Goal: Task Accomplishment & Management: Complete application form

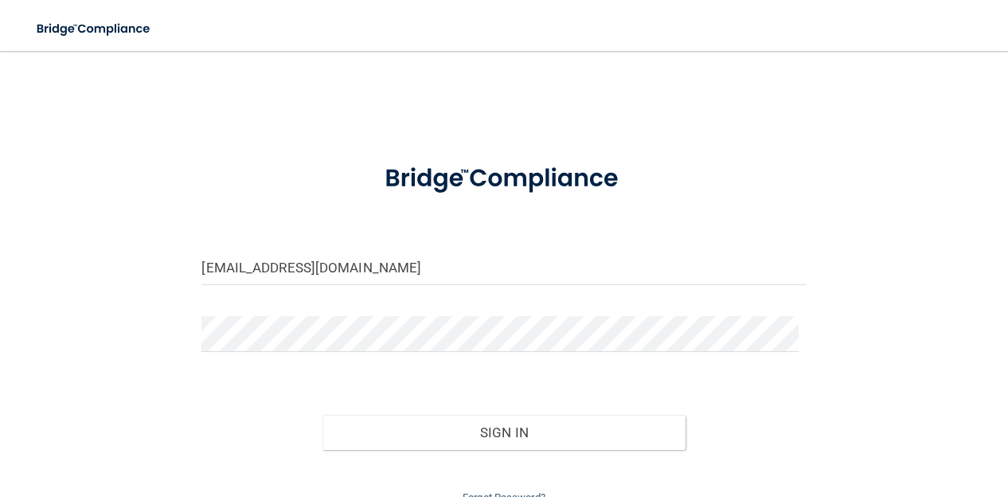
scroll to position [8, 0]
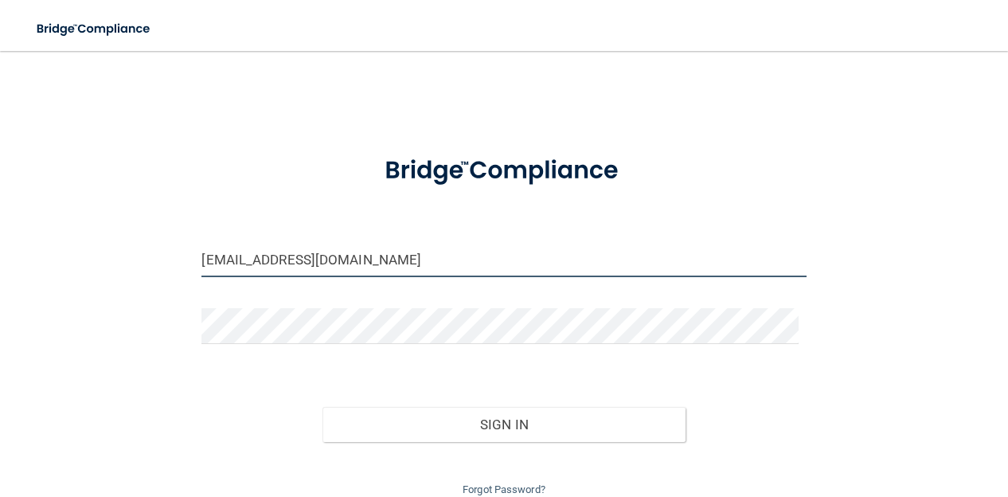
click at [329, 250] on input "[EMAIL_ADDRESS][DOMAIN_NAME]" at bounding box center [503, 259] width 604 height 36
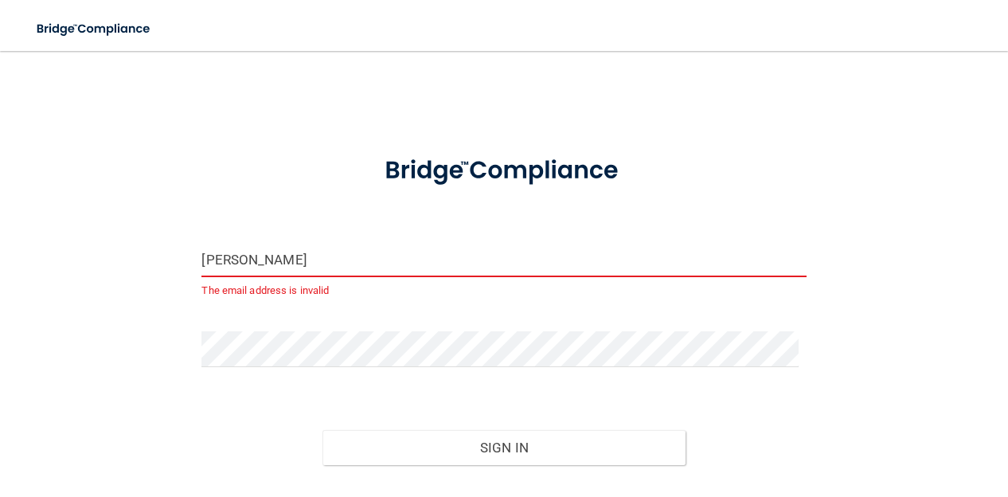
type input "[EMAIL_ADDRESS][DOMAIN_NAME]"
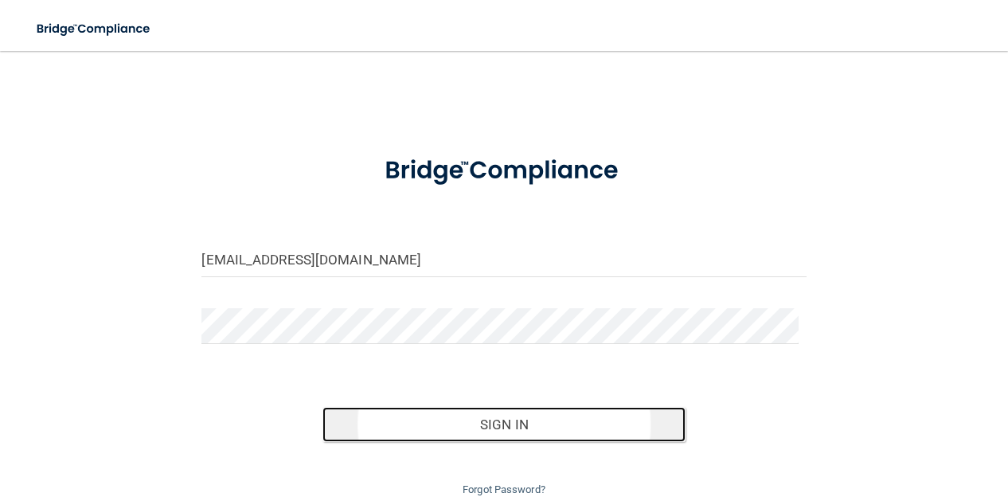
click at [390, 432] on button "Sign In" at bounding box center [503, 424] width 362 height 35
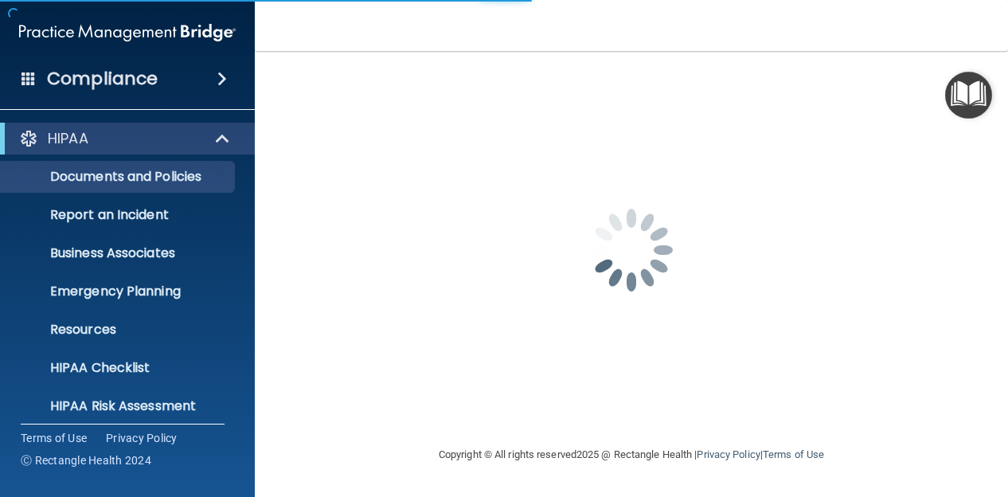
scroll to position [163, 0]
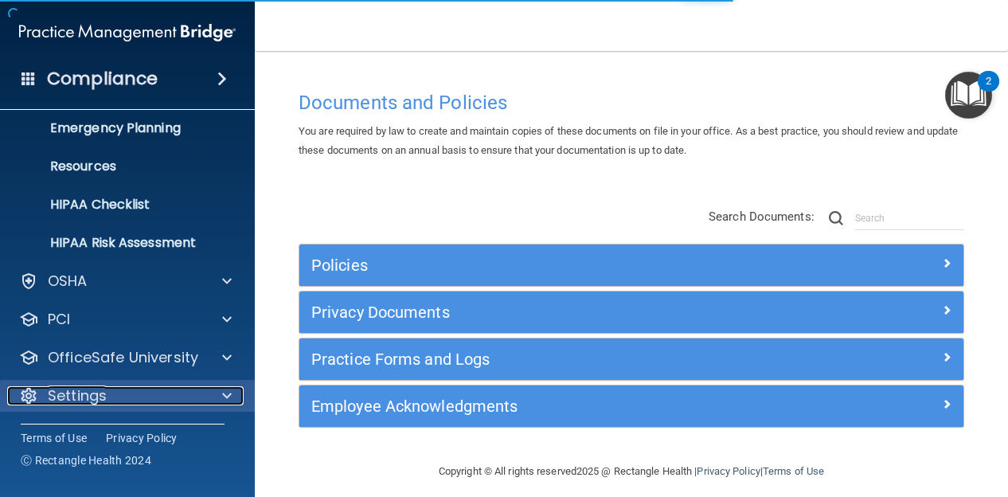
click at [215, 392] on div at bounding box center [225, 395] width 40 height 19
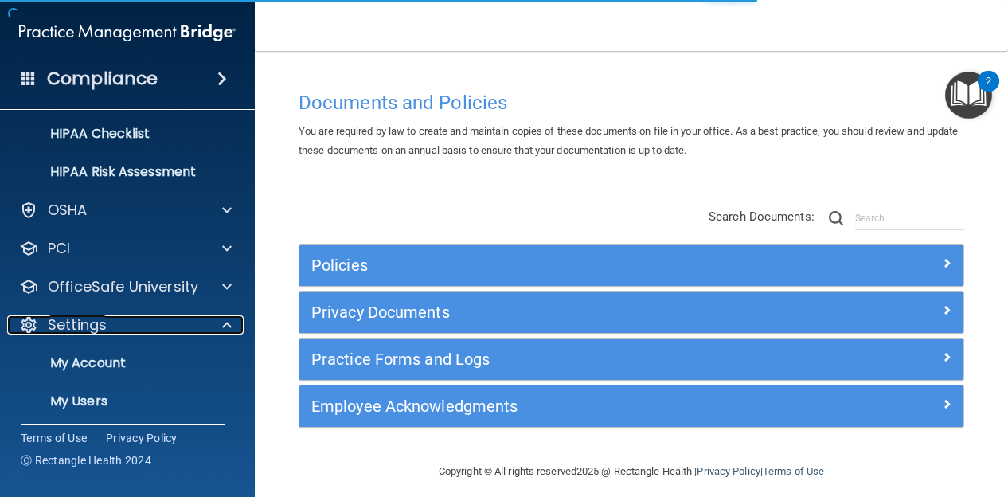
scroll to position [308, 0]
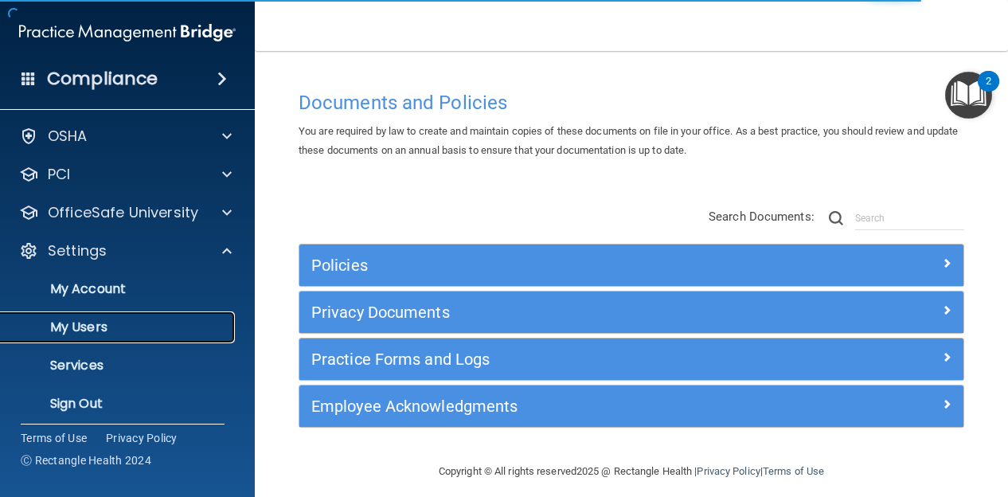
click at [176, 319] on p "My Users" at bounding box center [118, 327] width 217 height 16
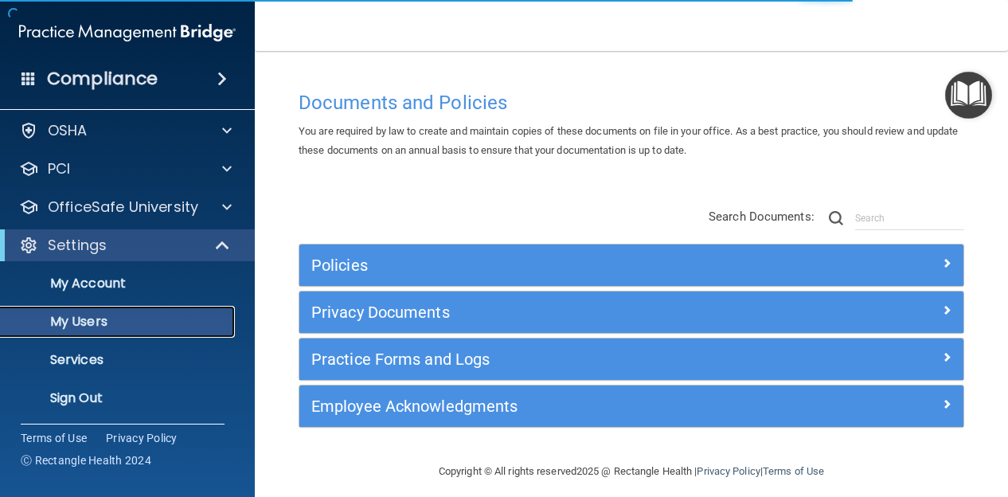
scroll to position [41, 0]
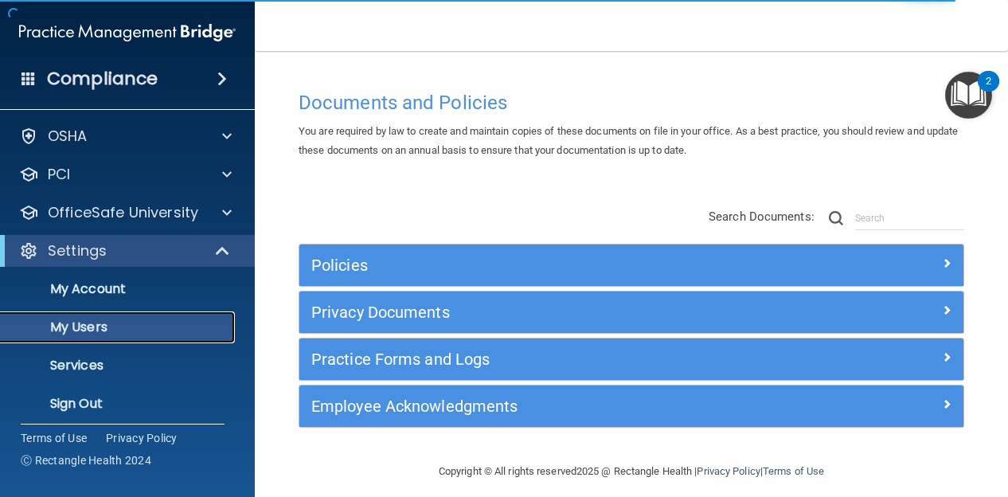
select select "20"
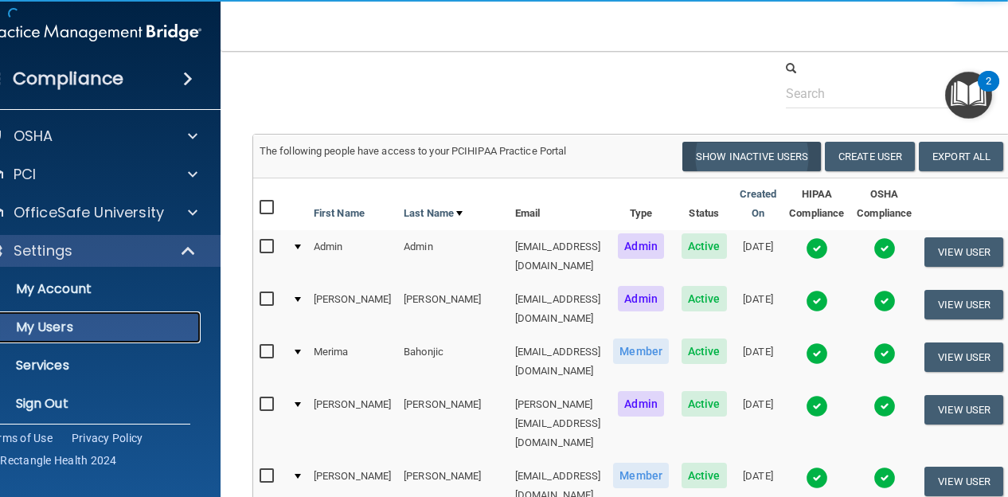
scroll to position [0, 0]
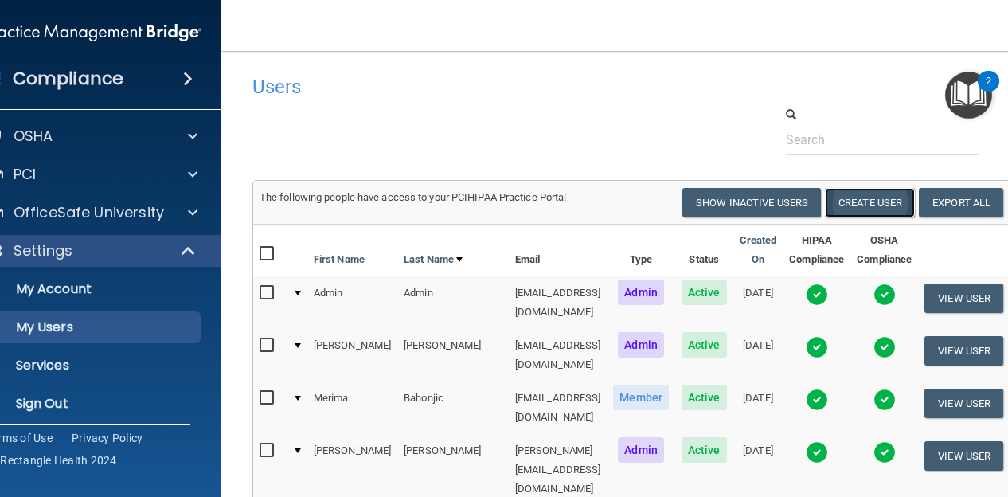
click at [873, 208] on button "Create User" at bounding box center [870, 202] width 90 height 29
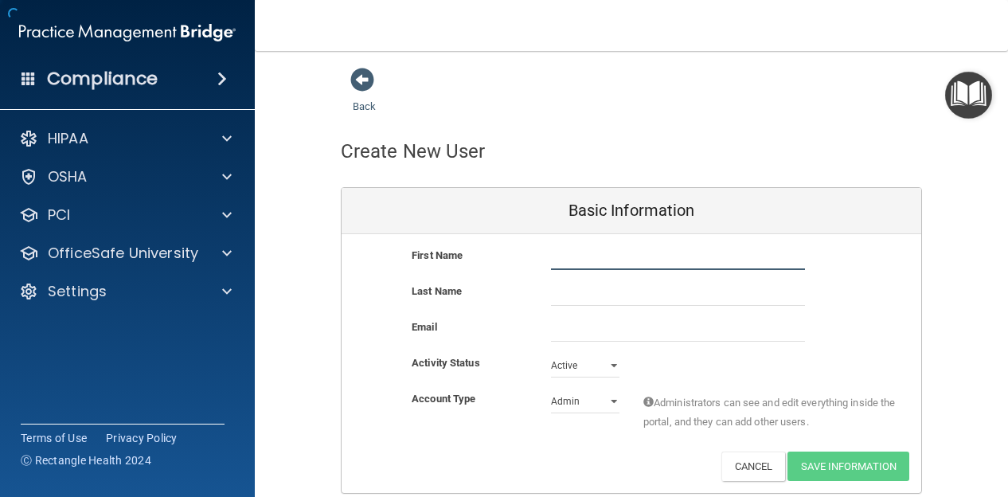
click at [684, 251] on input "text" at bounding box center [678, 258] width 254 height 24
type input "Dara"
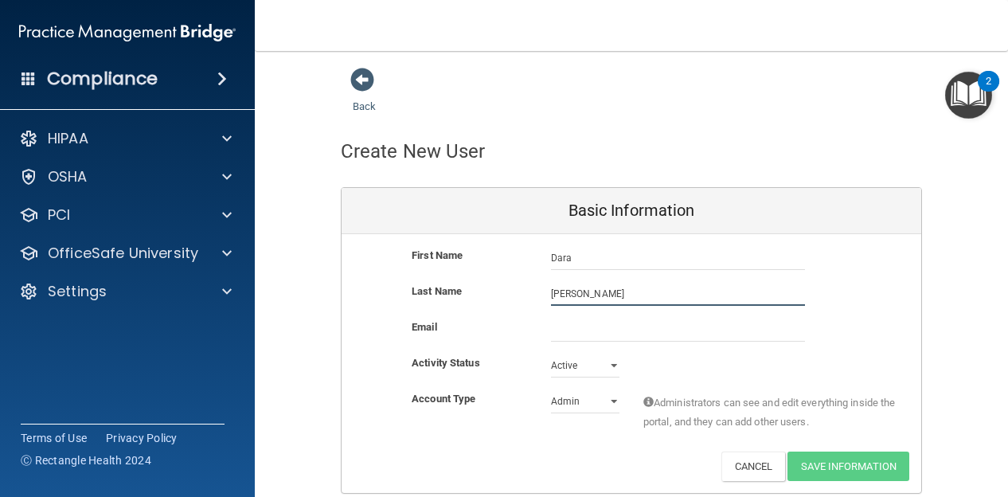
type input "[PERSON_NAME]"
click at [696, 324] on input "email" at bounding box center [678, 330] width 254 height 24
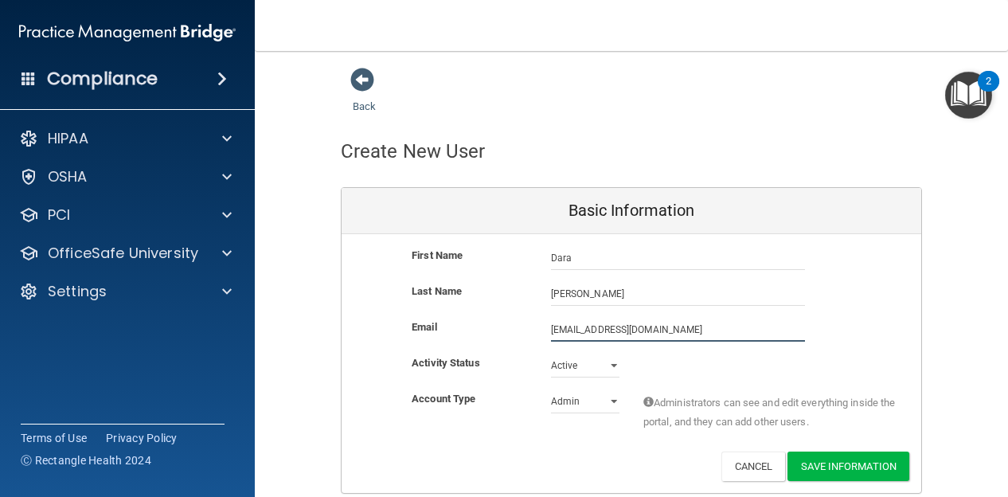
type input "[EMAIL_ADDRESS][DOMAIN_NAME]"
click at [582, 404] on select "Admin Member" at bounding box center [585, 401] width 68 height 24
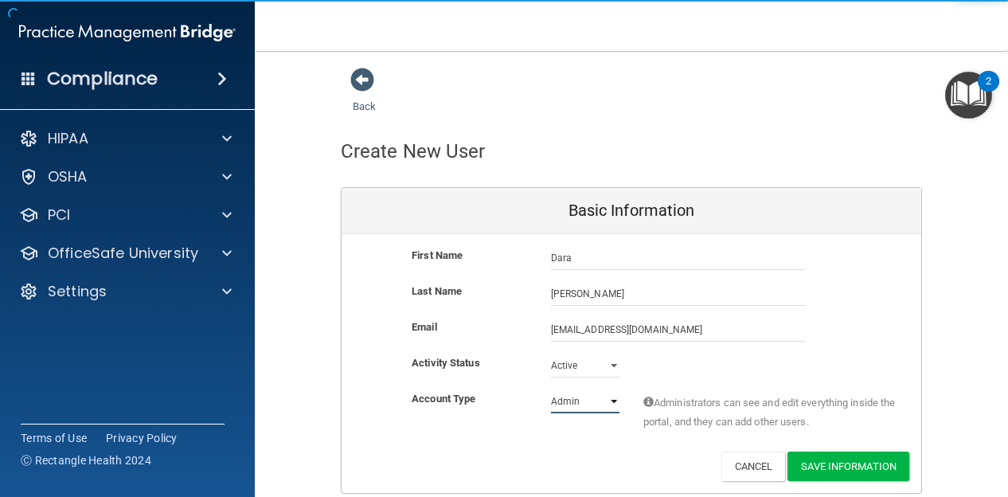
select select "practice_member"
click at [551, 389] on select "Admin Member" at bounding box center [585, 401] width 68 height 24
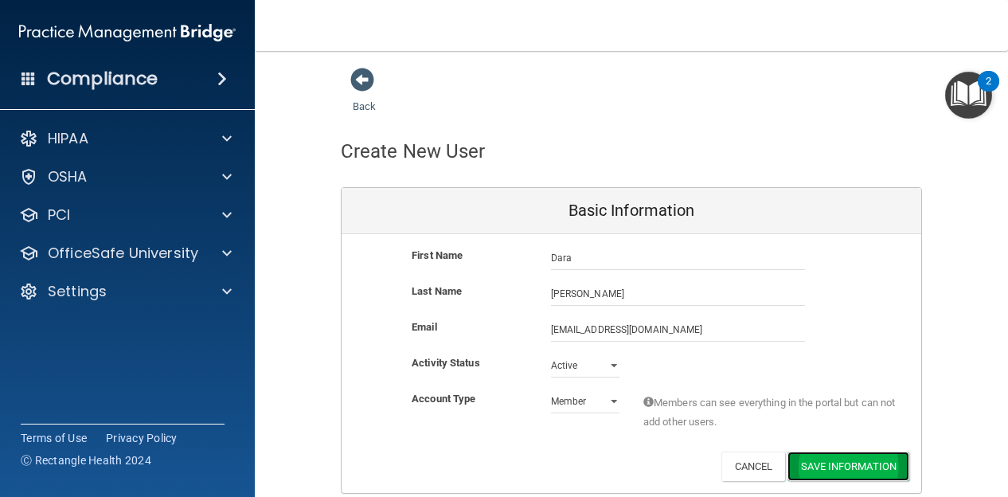
click at [804, 453] on button "Save Information" at bounding box center [848, 465] width 122 height 29
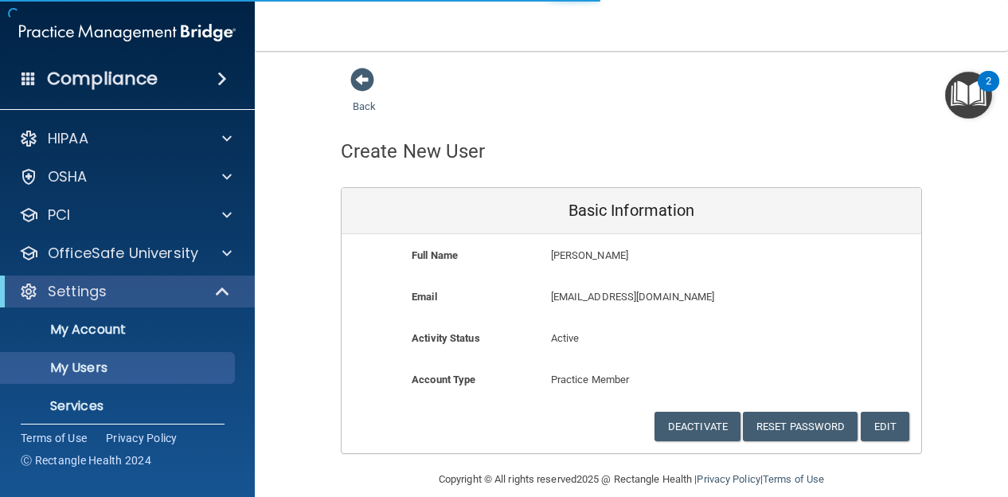
select select "20"
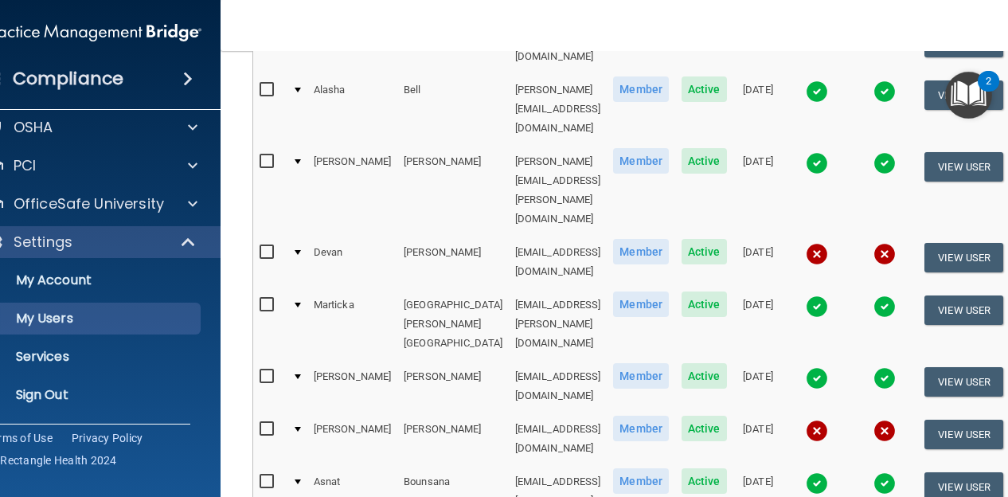
scroll to position [637, 0]
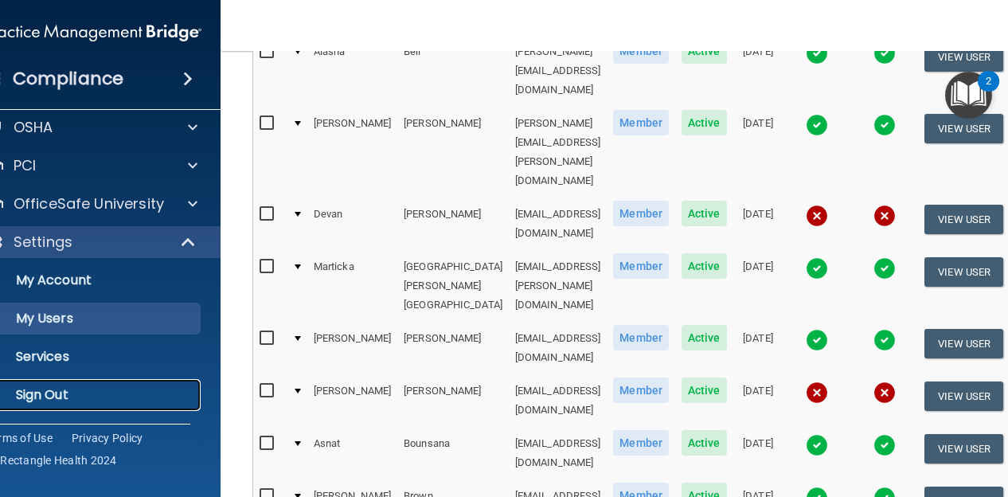
click at [105, 400] on p "Sign Out" at bounding box center [84, 395] width 217 height 16
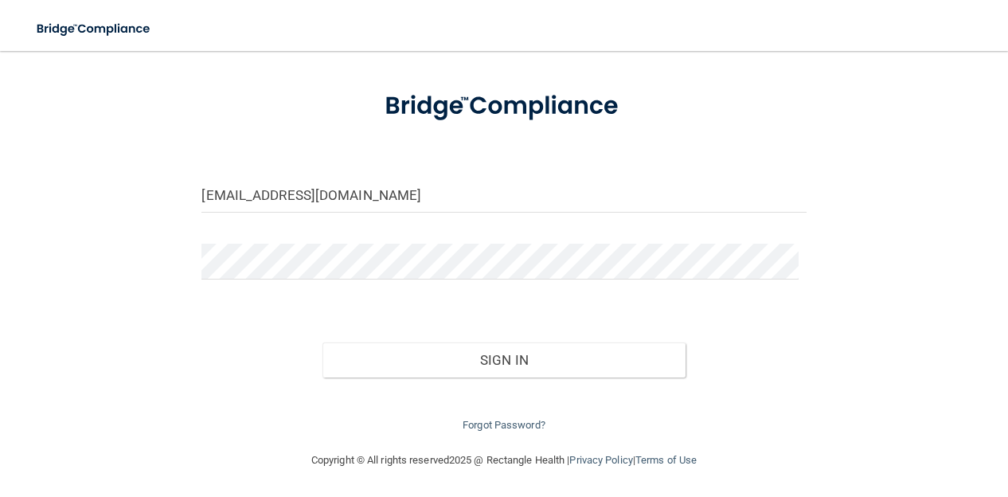
scroll to position [72, 0]
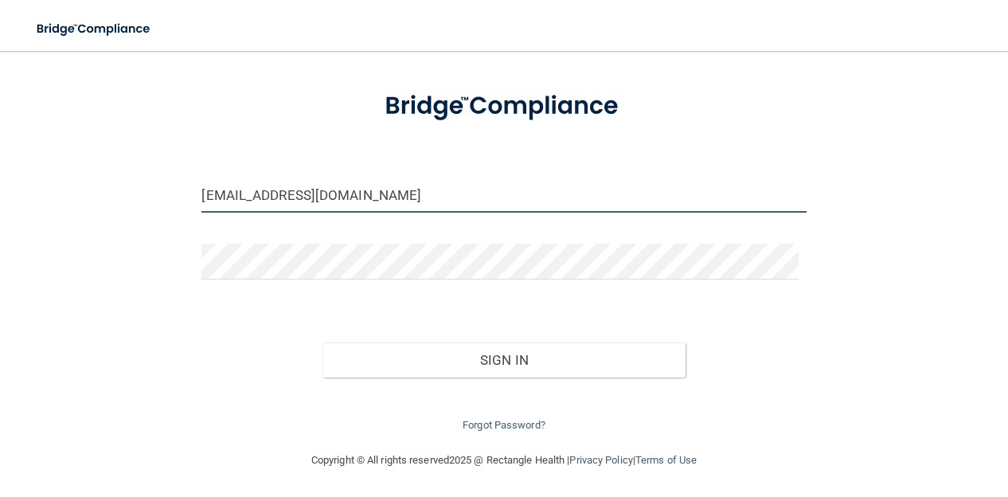
click at [369, 180] on input "[EMAIL_ADDRESS][DOMAIN_NAME]" at bounding box center [503, 195] width 604 height 36
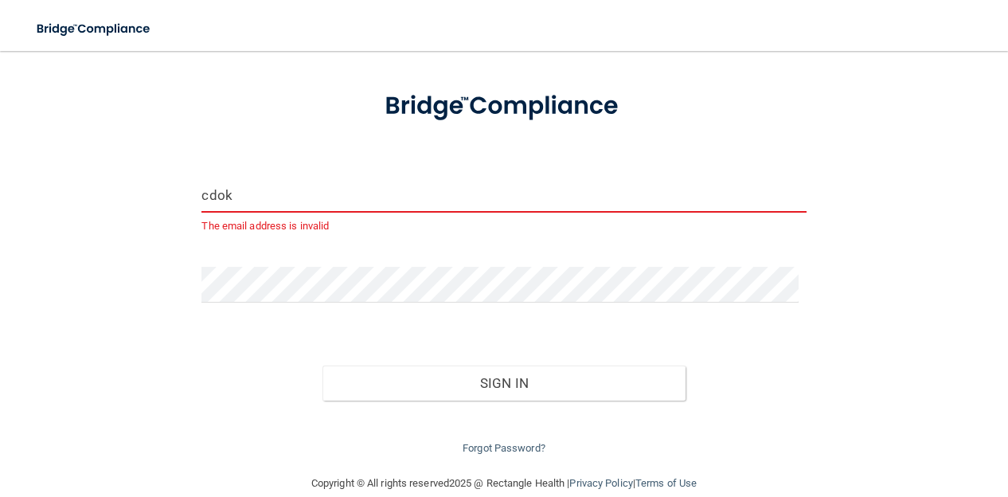
type input "[EMAIL_ADDRESS][DOMAIN_NAME]"
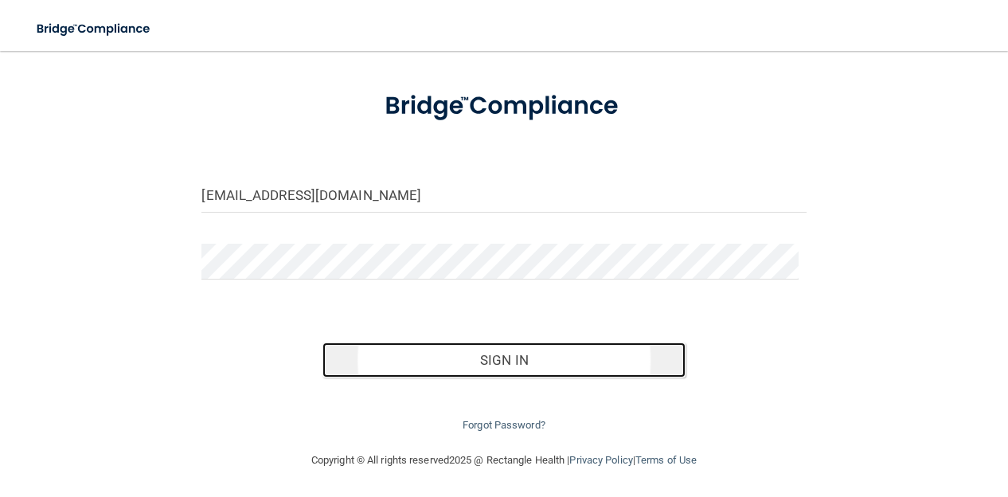
click at [343, 364] on button "Sign In" at bounding box center [503, 359] width 362 height 35
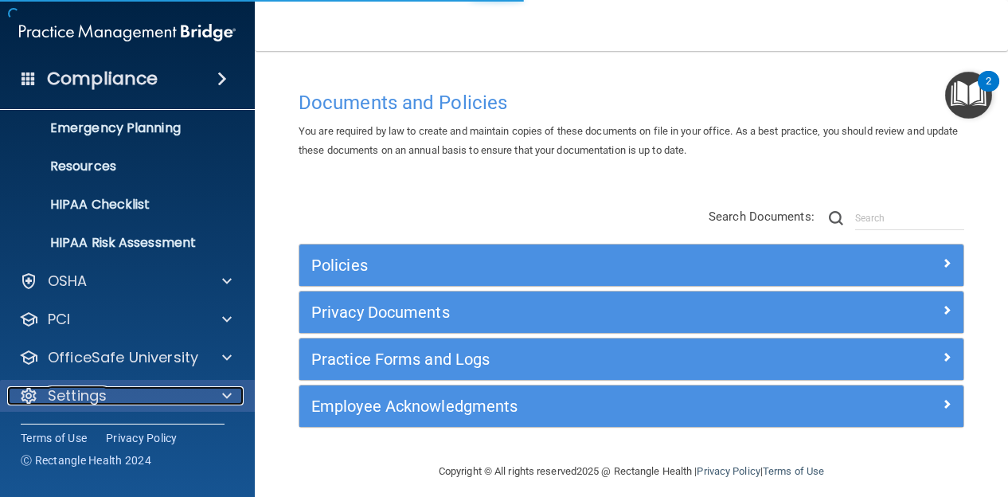
click at [194, 388] on div "Settings" at bounding box center [105, 395] width 197 height 19
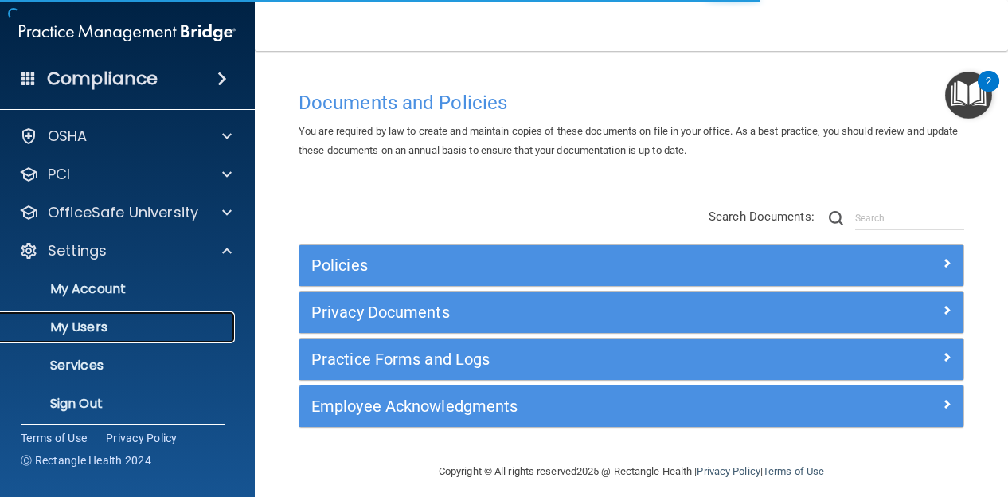
click at [164, 326] on p "My Users" at bounding box center [118, 327] width 217 height 16
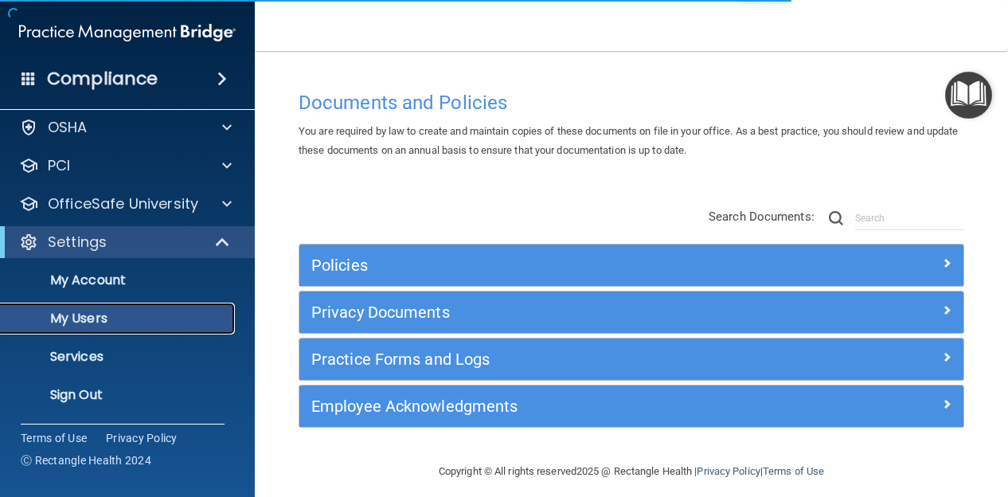
scroll to position [41, 0]
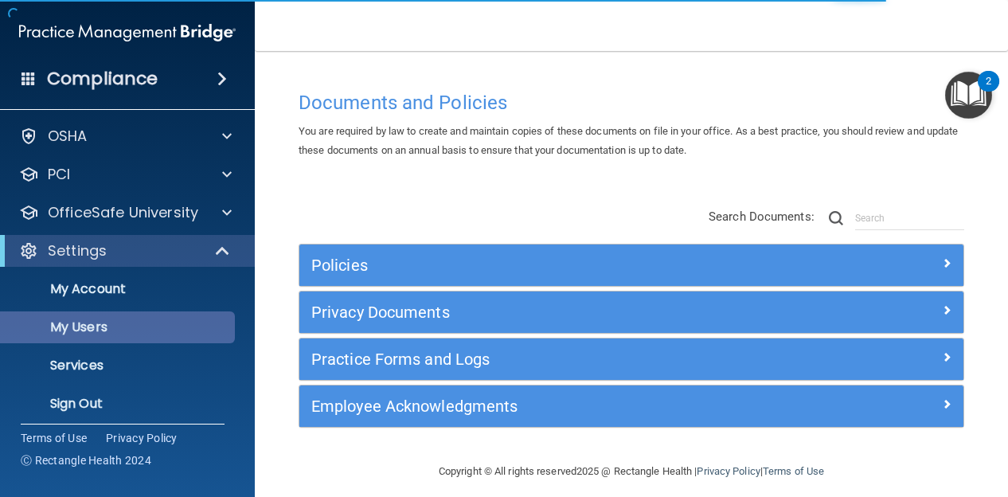
select select "20"
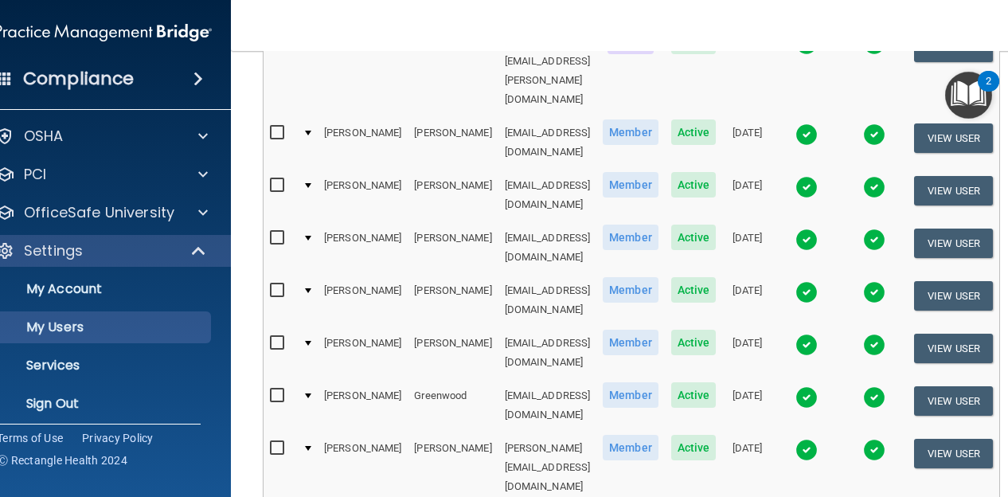
scroll to position [882, 0]
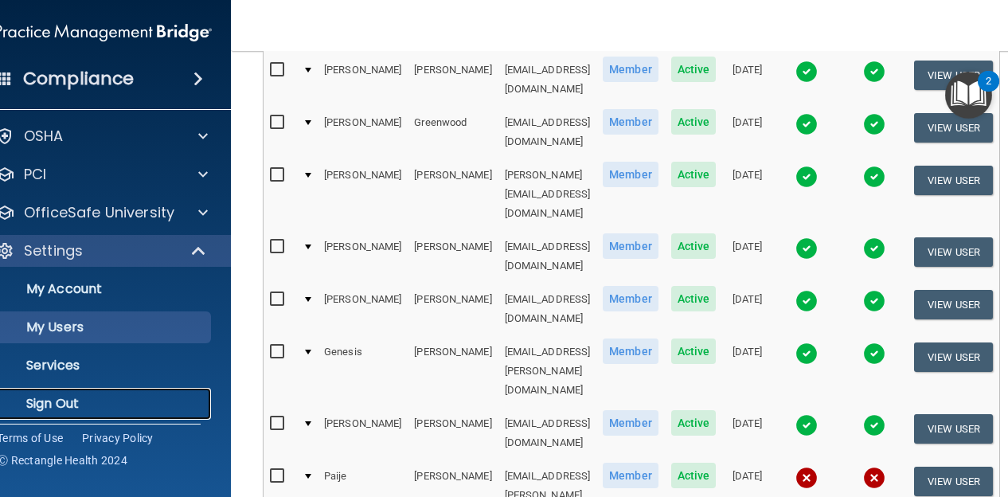
click at [107, 399] on p "Sign Out" at bounding box center [94, 404] width 217 height 16
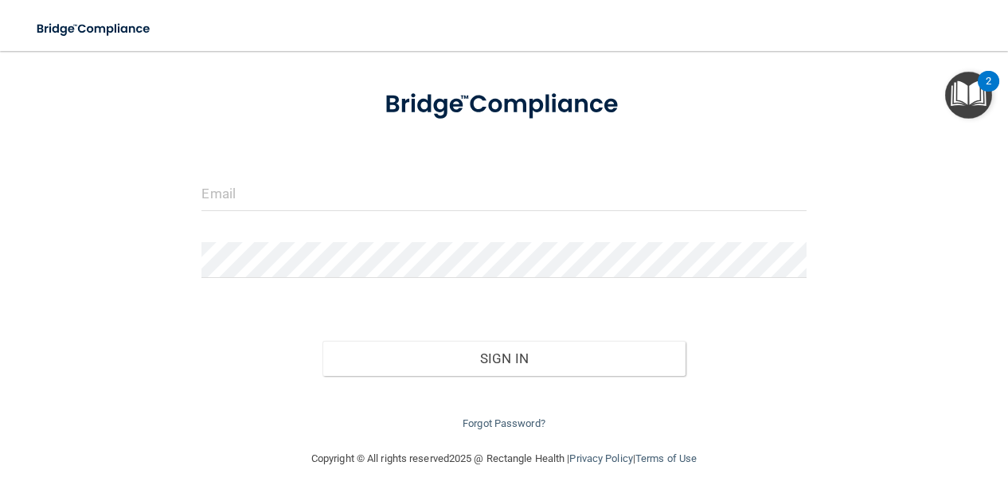
scroll to position [72, 0]
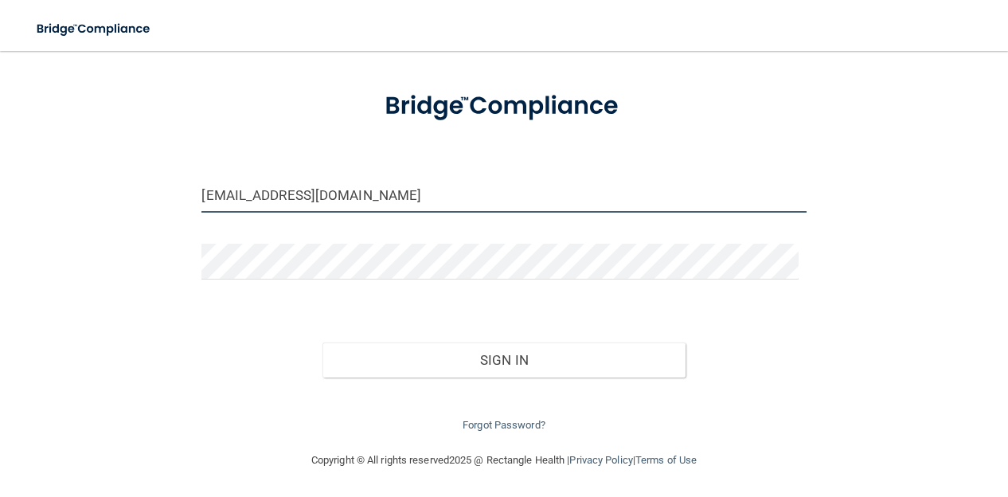
click at [419, 197] on input "[EMAIL_ADDRESS][DOMAIN_NAME]" at bounding box center [503, 195] width 604 height 36
click at [419, 198] on input "[EMAIL_ADDRESS][DOMAIN_NAME]" at bounding box center [503, 195] width 604 height 36
click at [419, 197] on input "[EMAIL_ADDRESS][DOMAIN_NAME]" at bounding box center [503, 195] width 604 height 36
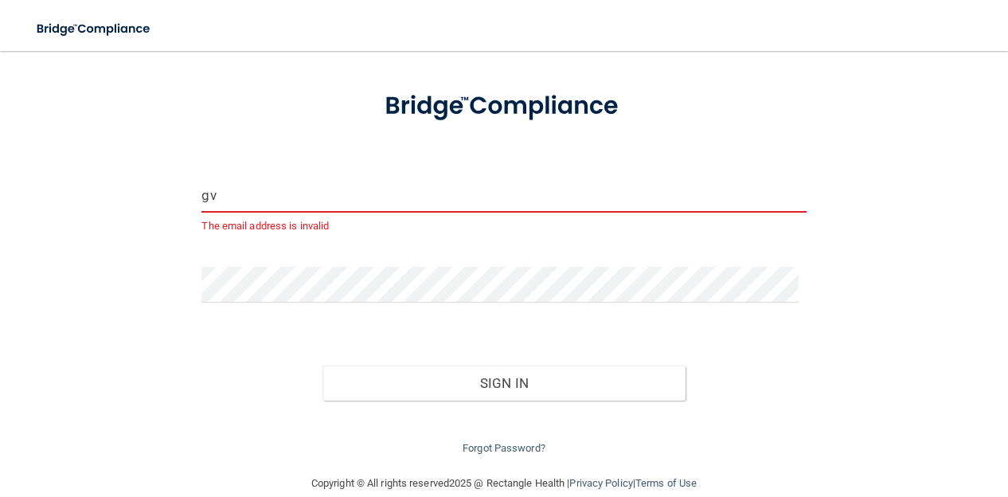
type input "[EMAIL_ADDRESS][DOMAIN_NAME]"
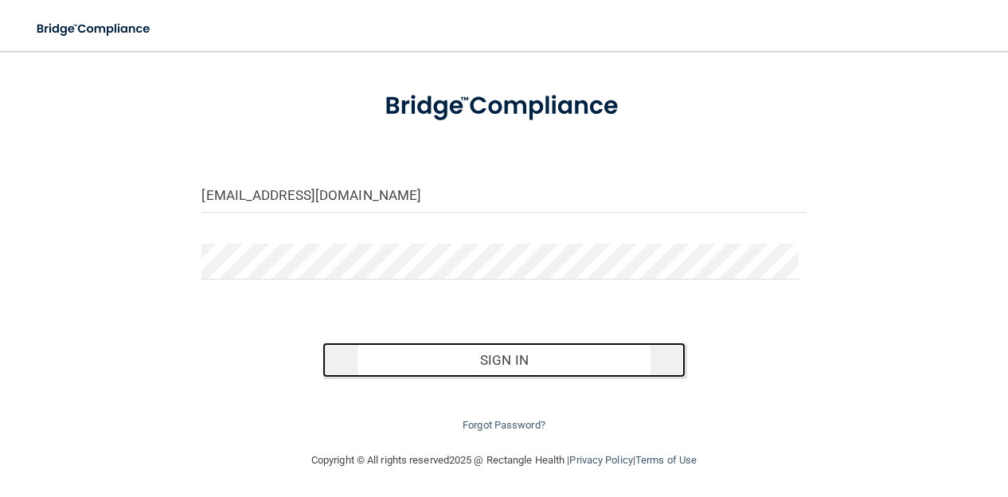
click at [420, 354] on button "Sign In" at bounding box center [503, 359] width 362 height 35
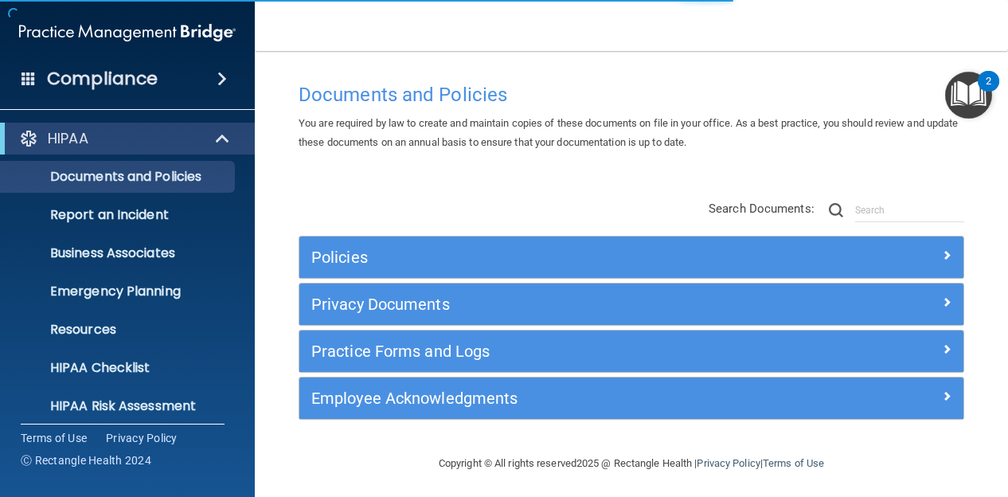
scroll to position [11, 0]
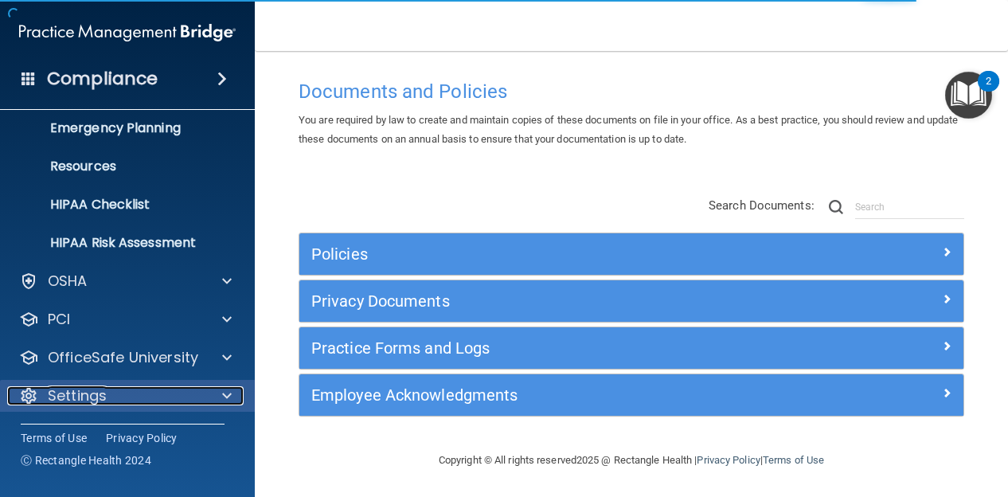
click at [219, 389] on div at bounding box center [225, 395] width 40 height 19
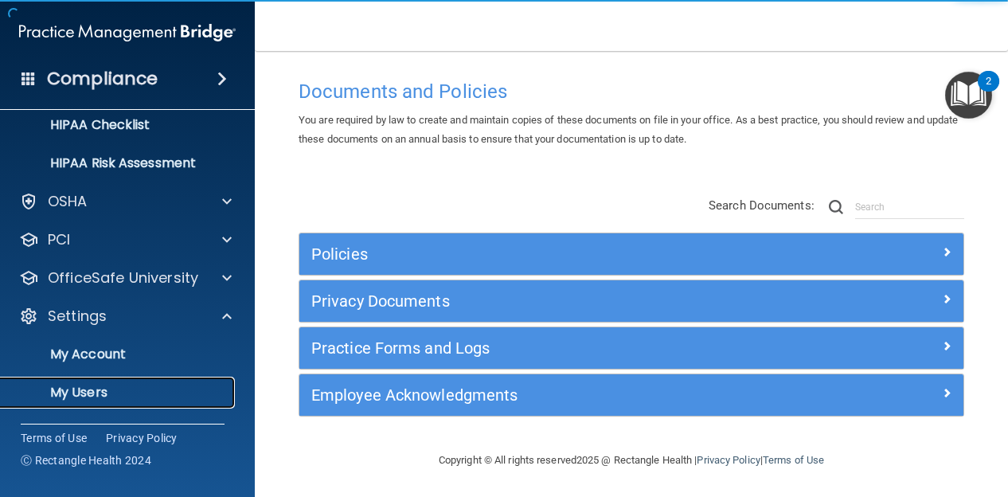
click at [185, 380] on link "My Users" at bounding box center [109, 393] width 251 height 32
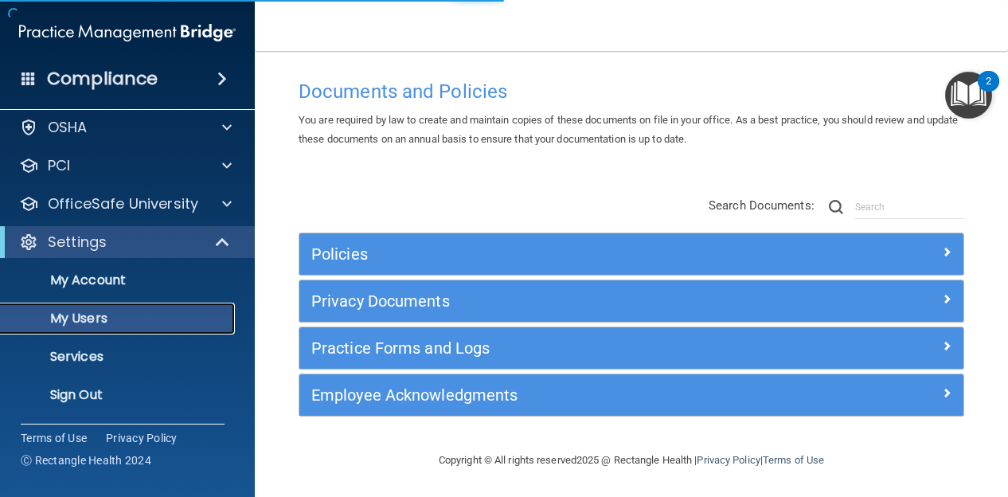
scroll to position [49, 0]
select select "20"
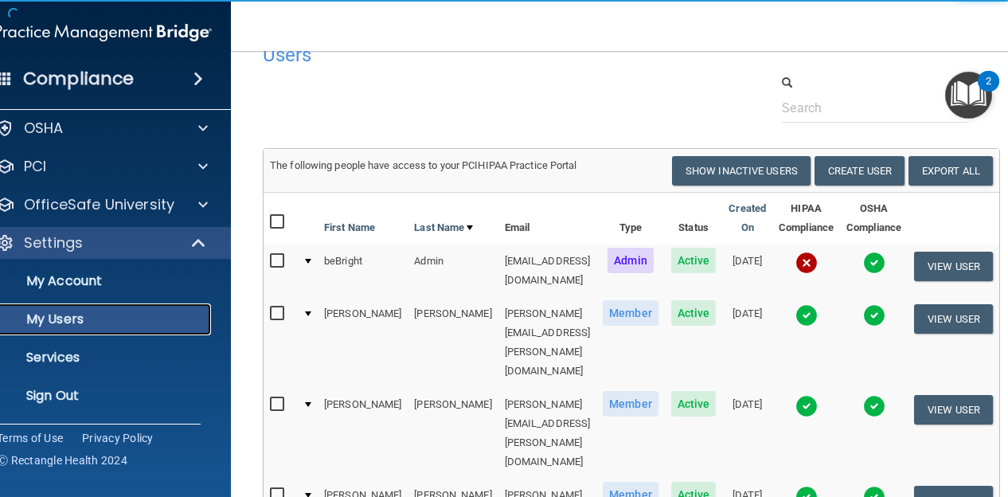
scroll to position [0, 0]
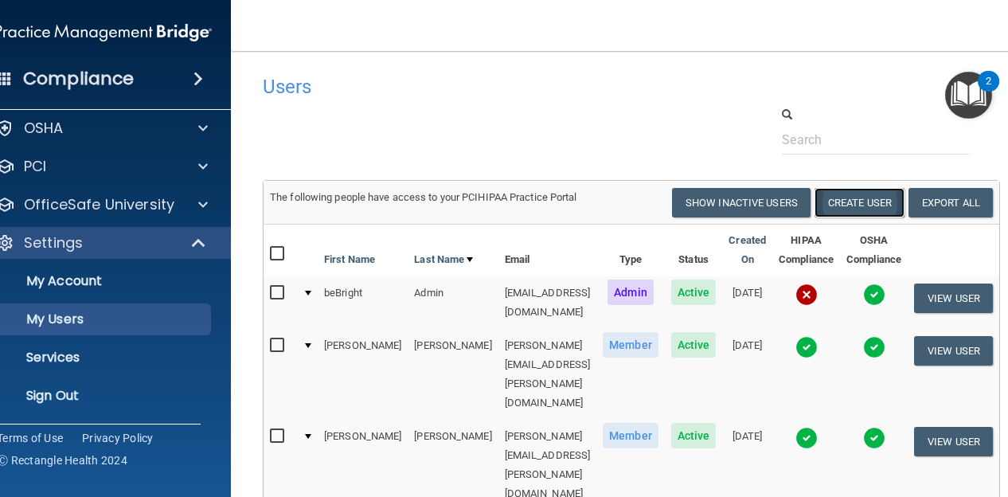
click at [876, 210] on button "Create User" at bounding box center [859, 202] width 90 height 29
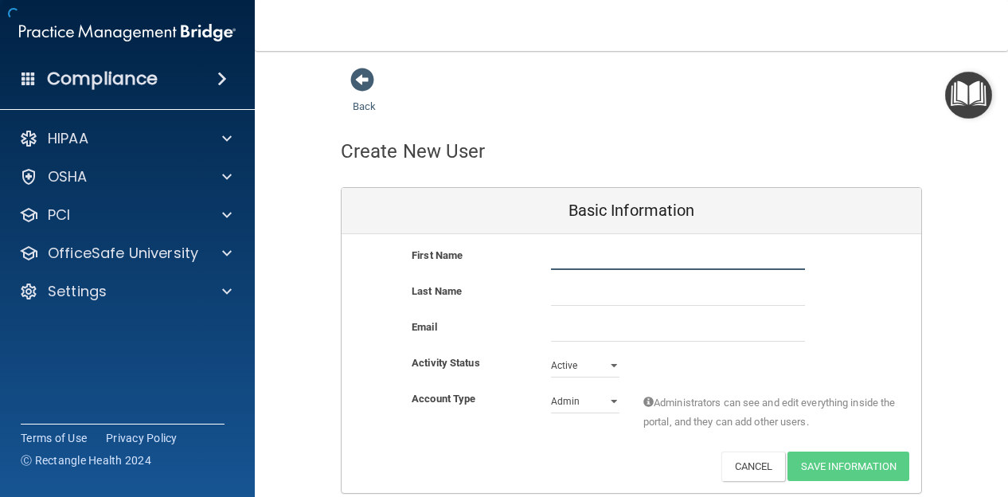
click at [580, 259] on input "text" at bounding box center [678, 258] width 254 height 24
type input "[PERSON_NAME]"
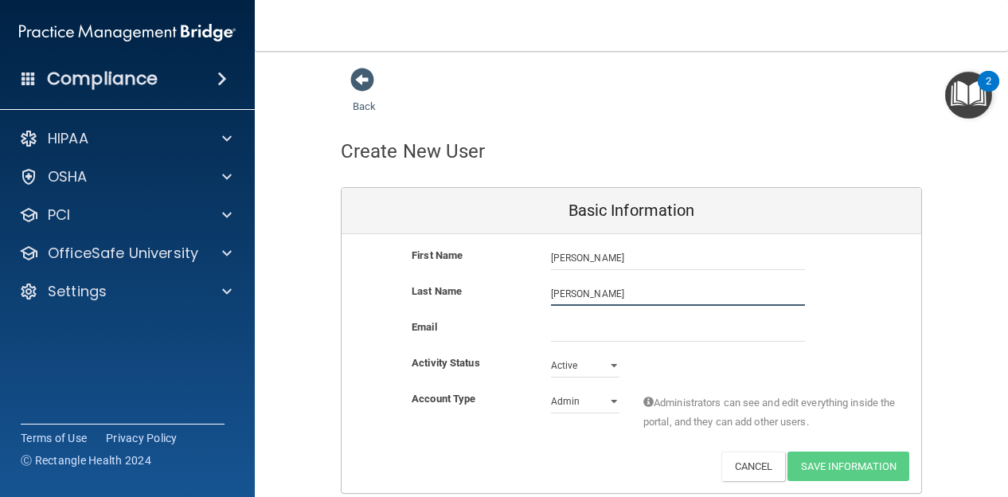
type input "[PERSON_NAME]"
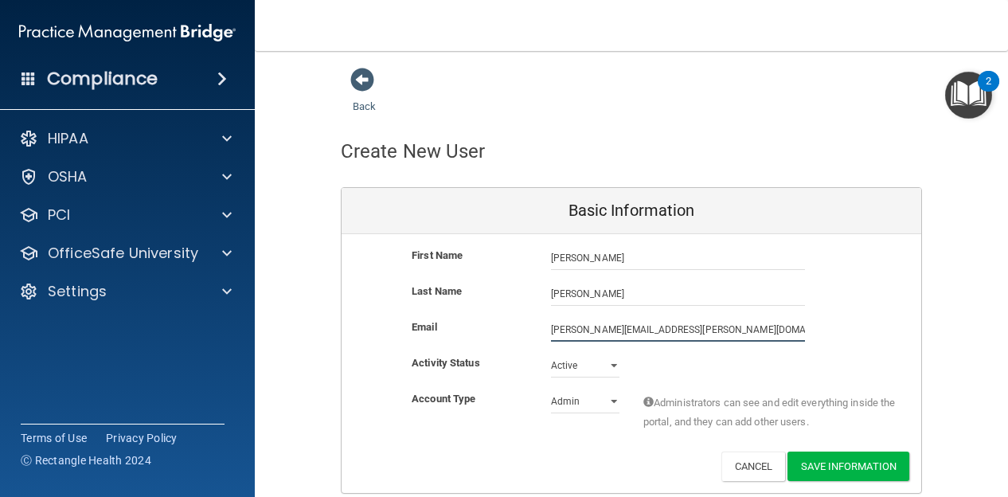
type input "[PERSON_NAME][EMAIL_ADDRESS][PERSON_NAME][DOMAIN_NAME]"
click at [559, 399] on select "Admin Member" at bounding box center [585, 401] width 68 height 24
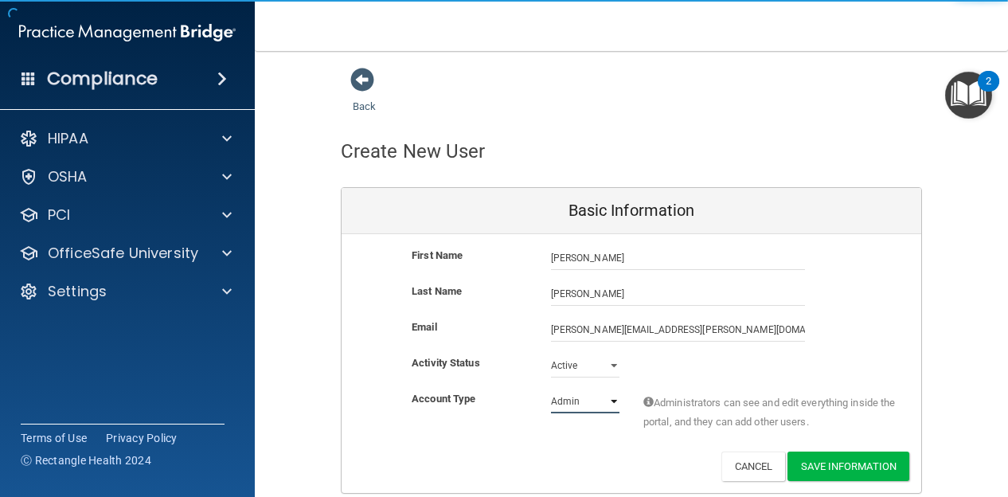
select select "practice_member"
click at [551, 389] on select "Admin Member" at bounding box center [585, 401] width 68 height 24
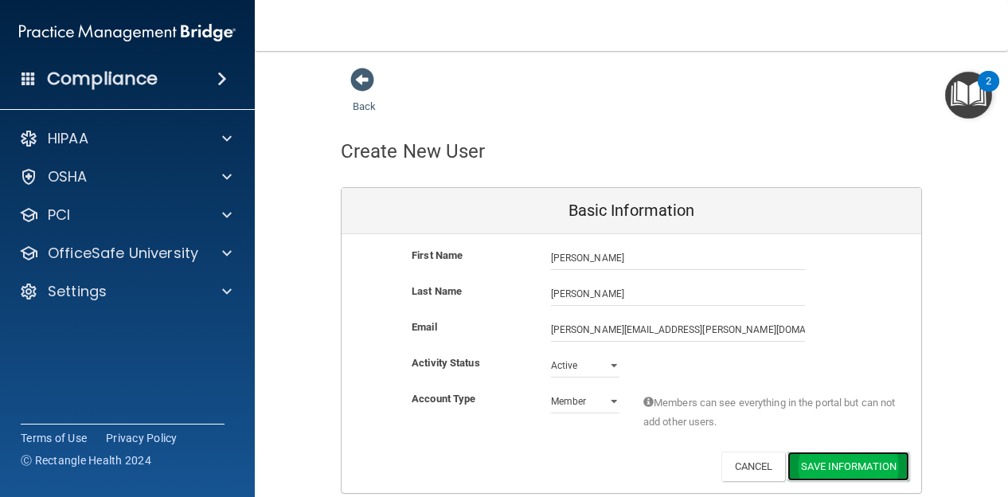
click at [797, 455] on button "Save Information" at bounding box center [848, 465] width 122 height 29
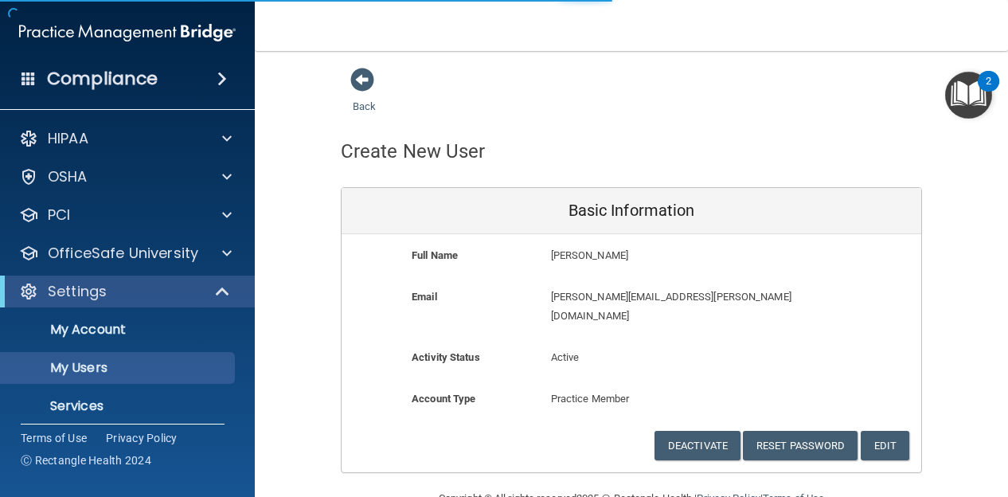
select select "20"
